Goal: Find specific page/section: Find specific page/section

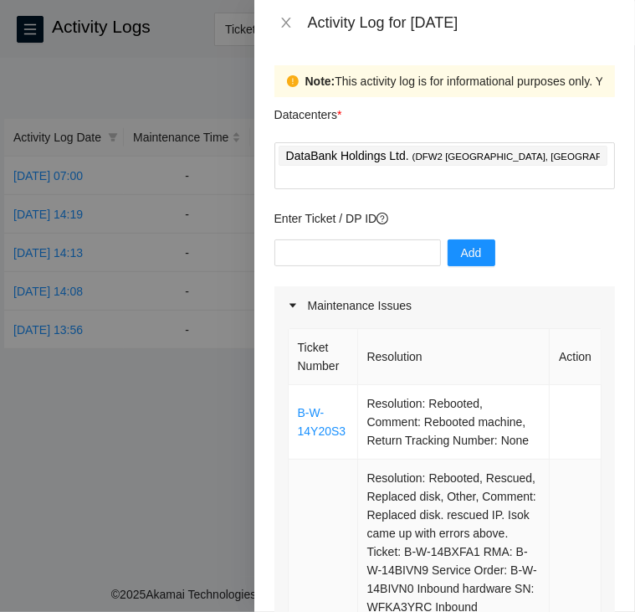
scroll to position [742, 0]
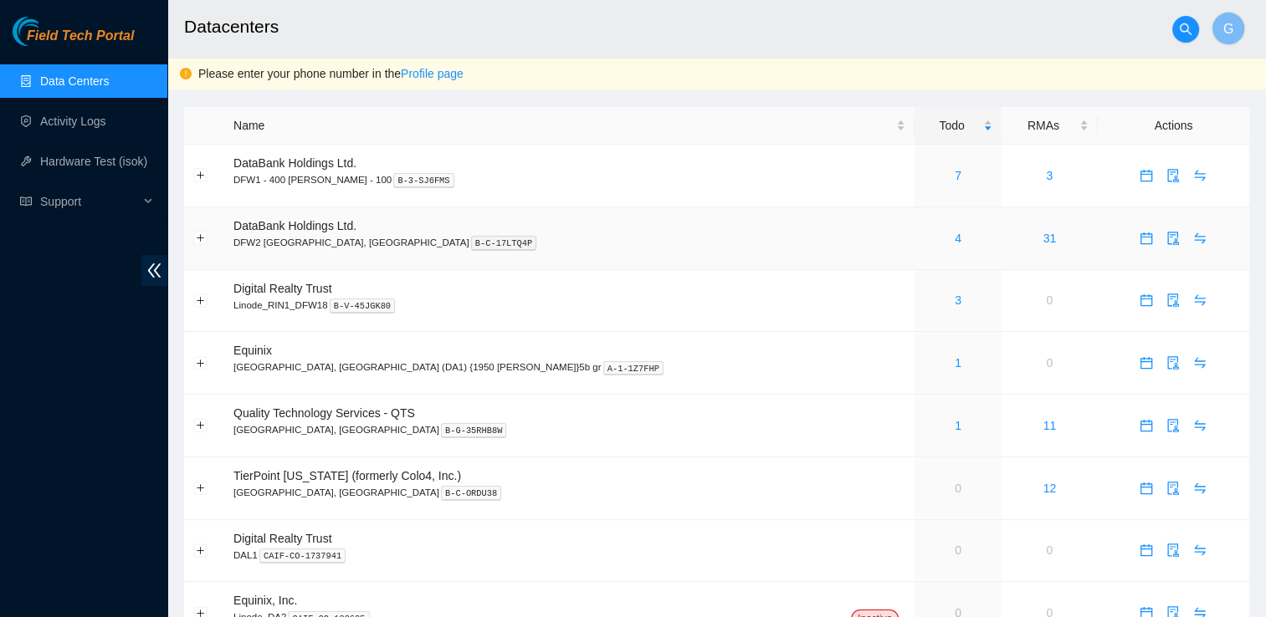
click at [924, 243] on div "4" at bounding box center [958, 238] width 68 height 18
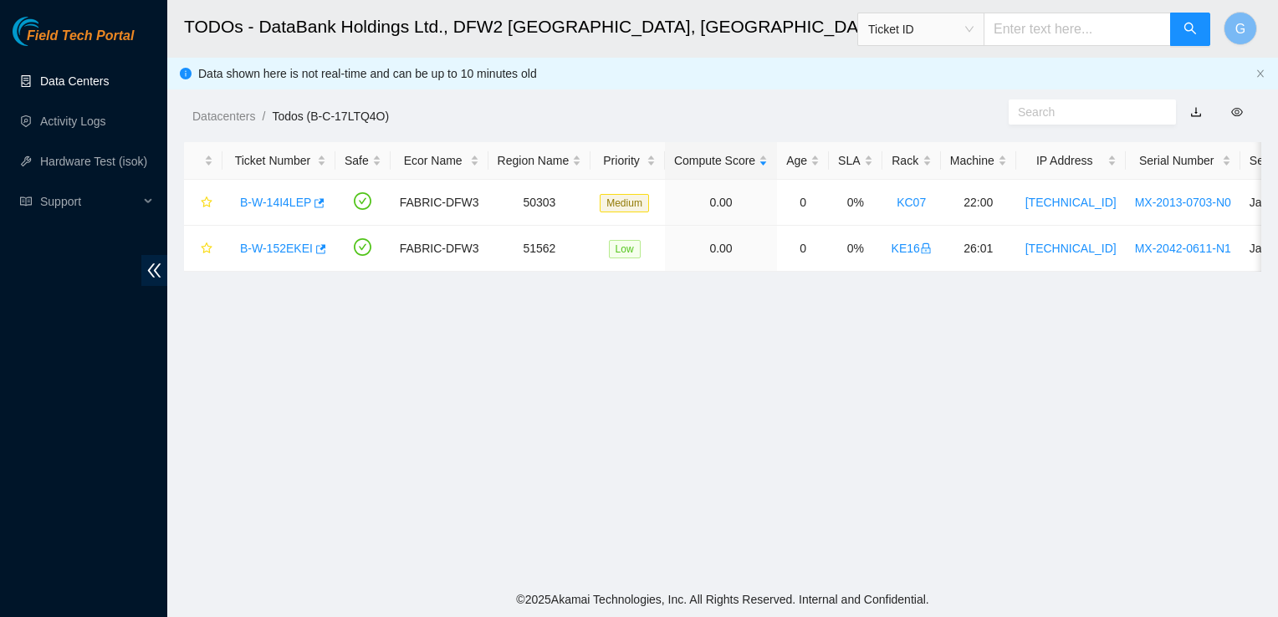
click at [76, 85] on link "Data Centers" at bounding box center [74, 80] width 69 height 13
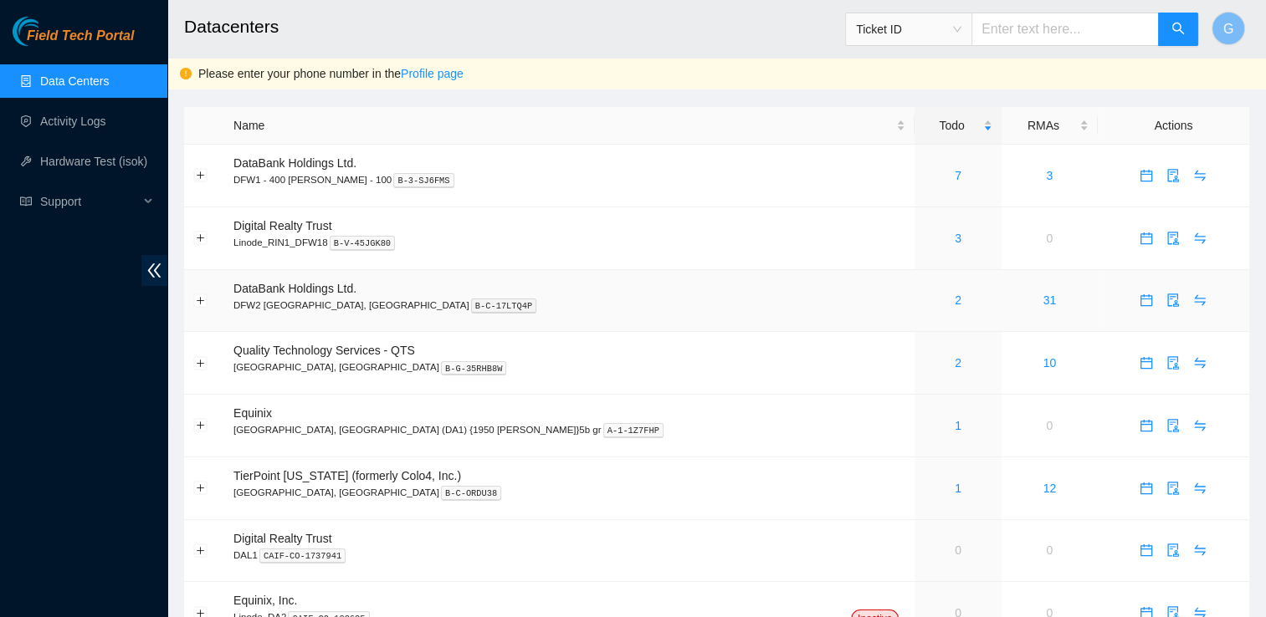
click at [281, 274] on td "DataBank Holdings Ltd. DFW2 Richardson, TX B-C-17LTQ4P" at bounding box center [569, 301] width 690 height 63
click at [924, 308] on div "2" at bounding box center [958, 300] width 68 height 18
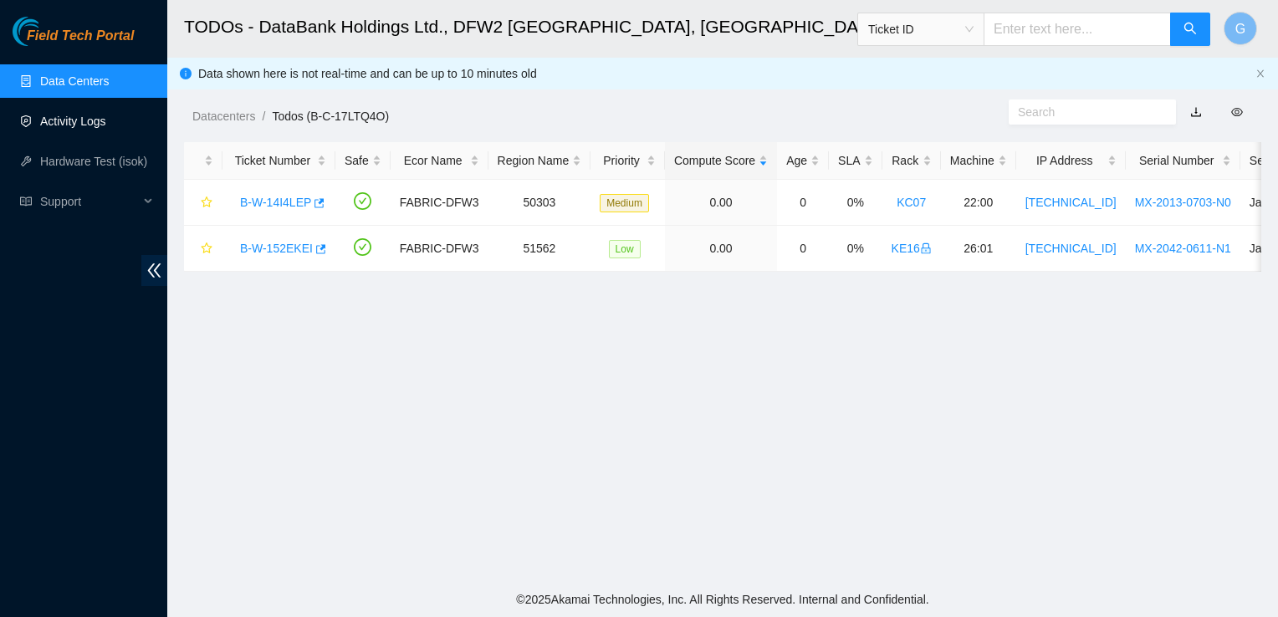
click at [68, 125] on link "Activity Logs" at bounding box center [73, 121] width 66 height 13
